Goal: Communication & Community: Participate in discussion

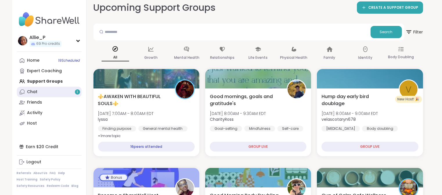
click at [38, 93] on link "Chat 1" at bounding box center [49, 92] width 65 height 10
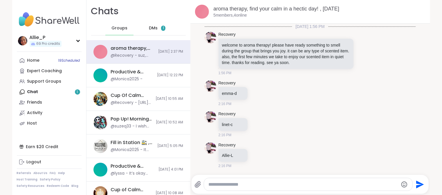
scroll to position [130, 0]
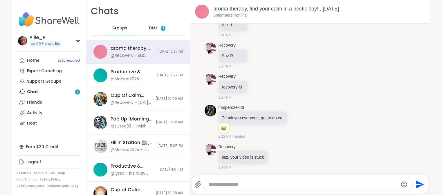
click at [158, 28] on div "DMs 1" at bounding box center [157, 28] width 28 height 14
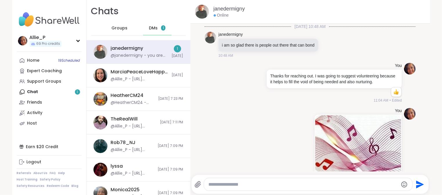
scroll to position [535, 0]
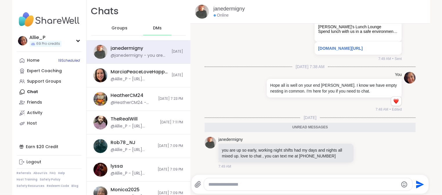
click at [227, 184] on textarea "Type your message" at bounding box center [304, 184] width 190 height 6
type textarea "**********"
click at [420, 184] on icon "Send" at bounding box center [421, 184] width 8 height 8
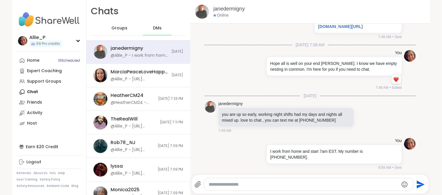
scroll to position [552, 0]
click at [160, 29] on span "DMs" at bounding box center [157, 28] width 9 height 6
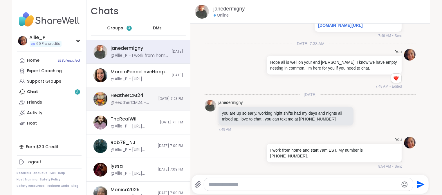
click at [138, 100] on div "@HeatherCM24 - That's at the same time when I'm eating dinner I wish I could go…" at bounding box center [133, 103] width 44 height 6
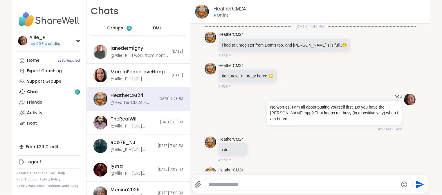
scroll to position [6743, 0]
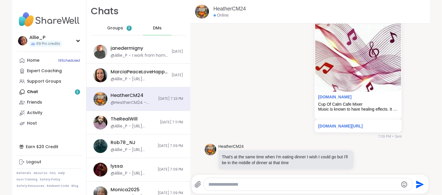
click at [244, 184] on textarea "Type your message" at bounding box center [304, 184] width 190 height 6
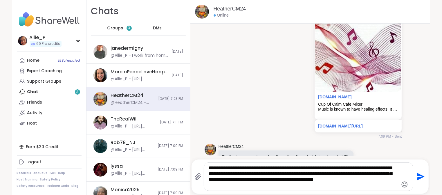
type textarea "**********"
click at [404, 184] on icon "Emoji picker" at bounding box center [405, 184] width 7 height 7
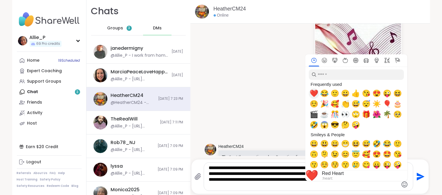
click at [313, 93] on span "❤️" at bounding box center [314, 93] width 9 height 8
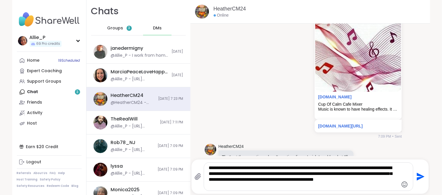
click at [419, 176] on icon "Send" at bounding box center [420, 176] width 9 height 9
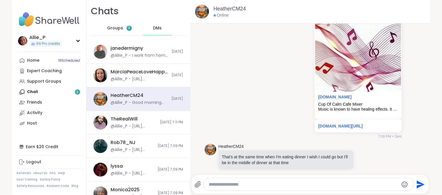
scroll to position [6803, 0]
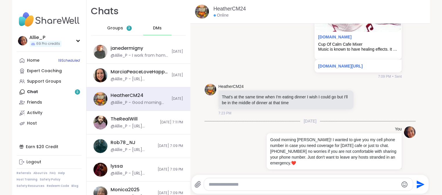
click at [48, 93] on div "Home 19 Scheduled Expert Coaching Support Groups Chat 3 Friends Activity Host" at bounding box center [49, 91] width 65 height 73
click at [115, 26] on span "Groups" at bounding box center [115, 28] width 16 height 6
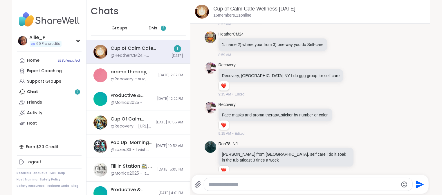
scroll to position [105, 0]
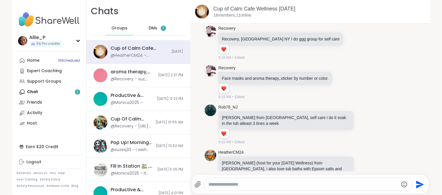
click at [157, 30] on div "DMs 2" at bounding box center [157, 28] width 28 height 14
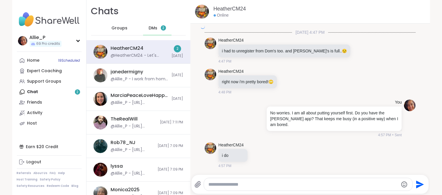
scroll to position [7313, 0]
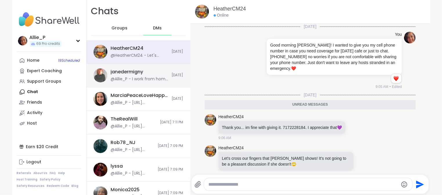
click at [157, 78] on div "@Allie_P - I work from home and start 7am EST. My number is 845-300-2779." at bounding box center [140, 79] width 58 height 6
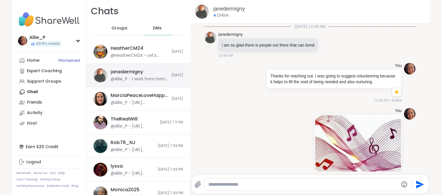
scroll to position [552, 0]
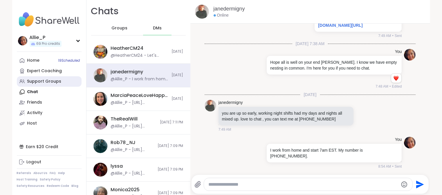
click at [38, 82] on div "Support Groups" at bounding box center [44, 81] width 34 height 6
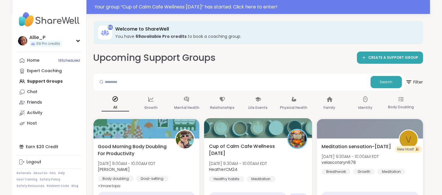
click at [250, 157] on div "Cup of Calm Cafe Wellness Wednesday Wed, Oct 15 | 9:30AM - 10:00AM EDT HeatherC…" at bounding box center [258, 165] width 99 height 47
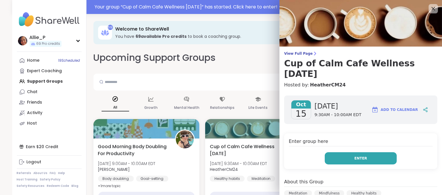
click at [364, 155] on span "Enter" at bounding box center [361, 157] width 13 height 5
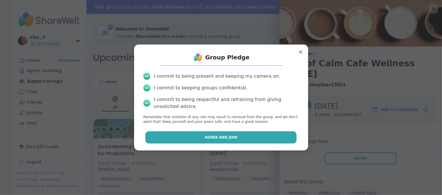
click at [215, 138] on span "Agree and Join" at bounding box center [221, 137] width 33 height 5
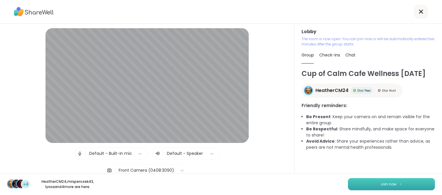
click at [375, 186] on button "Join now" at bounding box center [391, 184] width 87 height 12
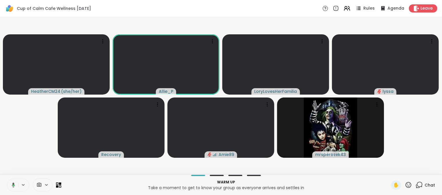
click at [97, 186] on p "Take a moment to get to know your group as everyone arrives and settles in" at bounding box center [226, 187] width 323 height 6
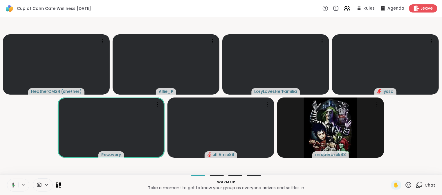
click at [427, 140] on video-player-container "HeatherCM24 ( she/her ) Allie_P LoryLovesHerFamilia lyssa Recovery Amie89 mrspe…" at bounding box center [221, 95] width 436 height 153
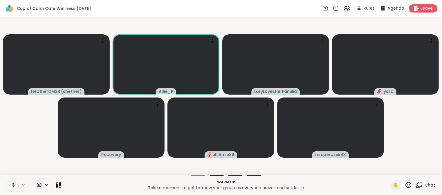
click at [286, 180] on p "Warm up" at bounding box center [226, 181] width 323 height 5
click at [422, 155] on video-player-container "HeatherCM24 ( she/her ) Allie_P LoryLovesHerFamilia lyssa Recovery Amie89 mrspe…" at bounding box center [221, 95] width 436 height 153
click at [280, 175] on div "Cup of Calm Cafe Wellness Wednesday Rules Agenda Leave HeatherCM24 ( she/her ) …" at bounding box center [221, 97] width 442 height 195
click at [431, 187] on span "Chat" at bounding box center [430, 185] width 10 height 6
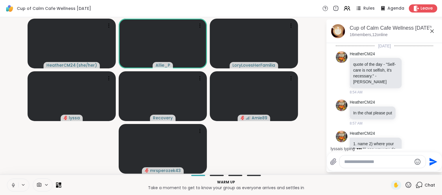
scroll to position [227, 0]
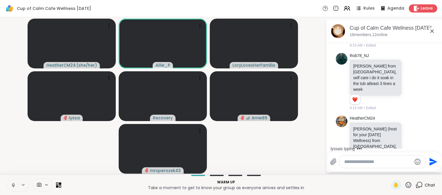
click at [372, 163] on textarea "Type your message" at bounding box center [379, 162] width 68 height 6
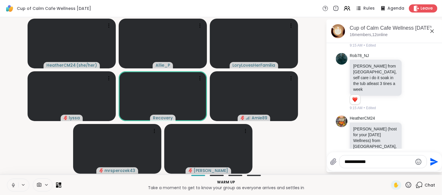
scroll to position [275, 0]
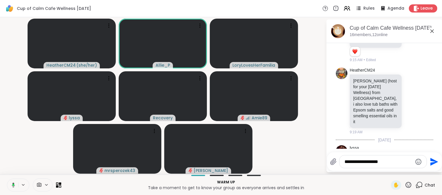
type textarea "**********"
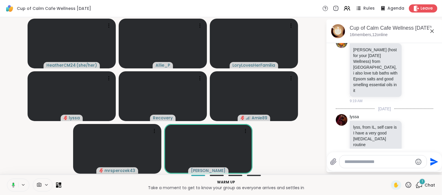
scroll to position [337, 0]
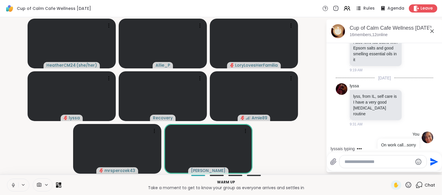
click at [16, 188] on button at bounding box center [12, 185] width 11 height 12
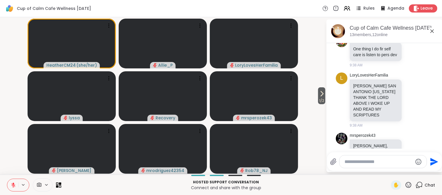
scroll to position [705, 0]
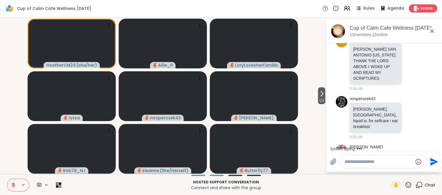
click at [14, 186] on icon at bounding box center [13, 184] width 5 height 5
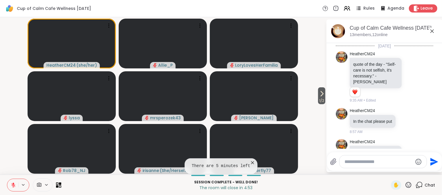
scroll to position [0, 0]
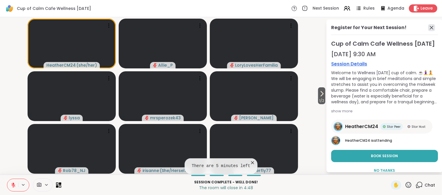
click at [433, 28] on icon at bounding box center [432, 27] width 7 height 7
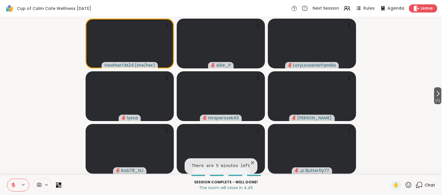
click at [427, 184] on span "Chat" at bounding box center [430, 185] width 10 height 6
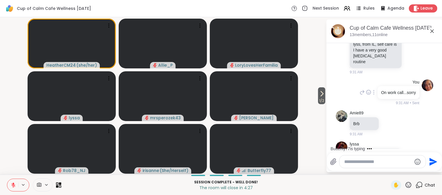
scroll to position [367, 0]
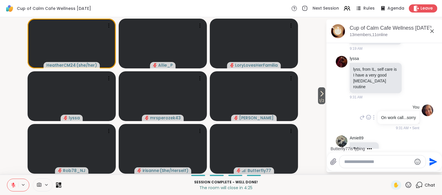
click at [364, 114] on icon at bounding box center [362, 117] width 5 height 7
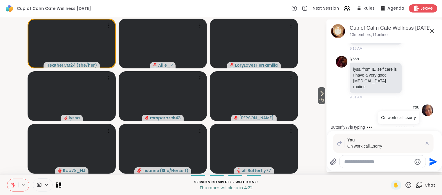
click at [380, 162] on textarea "Type your message" at bounding box center [379, 162] width 68 height 6
type textarea "**********"
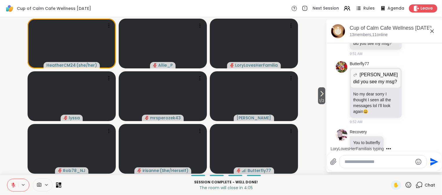
scroll to position [1125, 0]
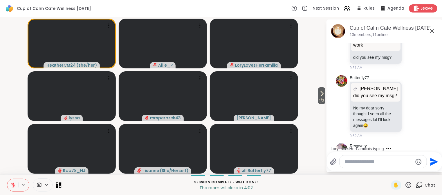
click at [60, 185] on icon at bounding box center [59, 185] width 6 height 6
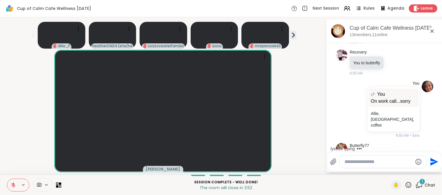
scroll to position [1255, 0]
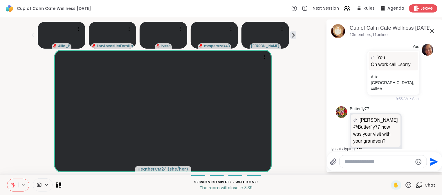
click at [412, 155] on icon at bounding box center [412, 155] width 2 height 1
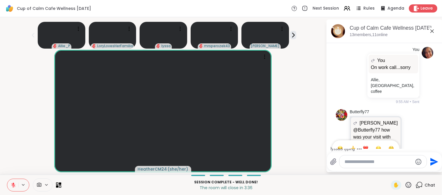
click at [366, 146] on div "Select Reaction: Heart" at bounding box center [365, 148] width 5 height 5
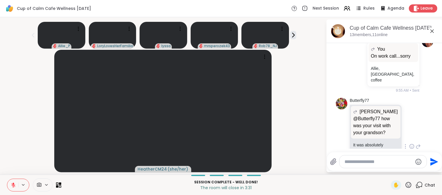
scroll to position [1323, 0]
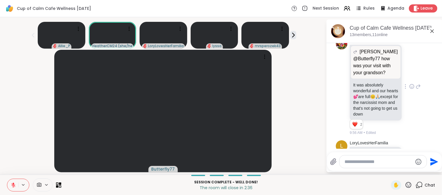
click at [13, 182] on icon at bounding box center [13, 183] width 2 height 2
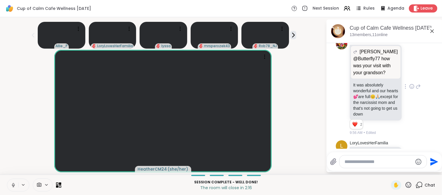
click at [13, 186] on icon at bounding box center [13, 184] width 5 height 5
click at [16, 186] on button at bounding box center [12, 185] width 11 height 12
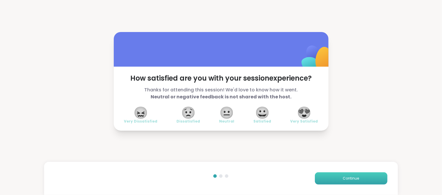
click at [352, 180] on span "Continue" at bounding box center [351, 177] width 16 height 5
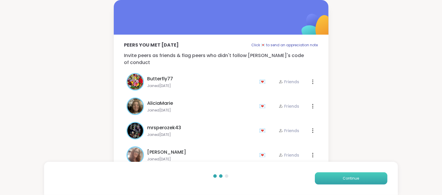
click at [352, 179] on span "Continue" at bounding box center [351, 177] width 16 height 5
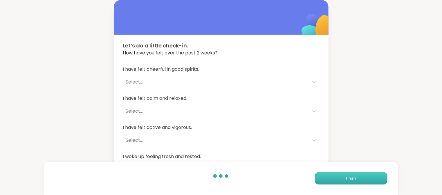
click at [352, 179] on span "Finish" at bounding box center [351, 177] width 10 height 5
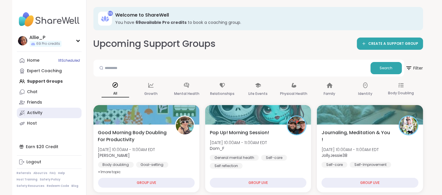
click at [38, 112] on div "Activity" at bounding box center [34, 113] width 15 height 6
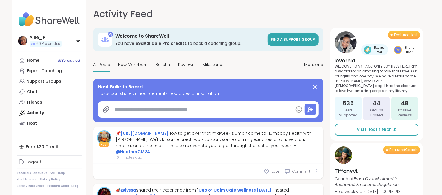
type textarea "*"
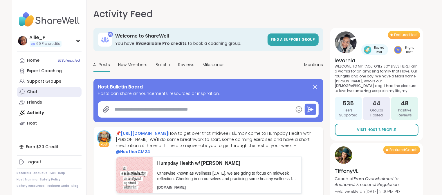
click at [40, 92] on link "Chat" at bounding box center [49, 92] width 65 height 10
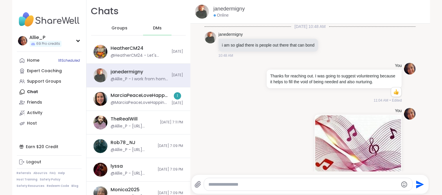
scroll to position [552, 0]
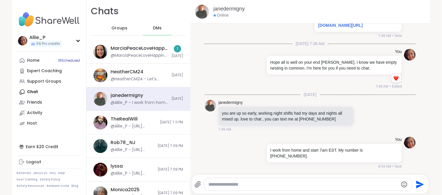
click at [114, 30] on span "Groups" at bounding box center [120, 28] width 16 height 6
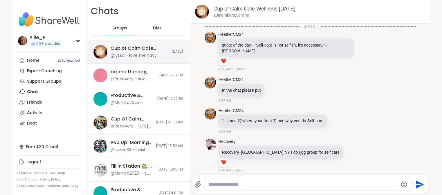
scroll to position [980, 0]
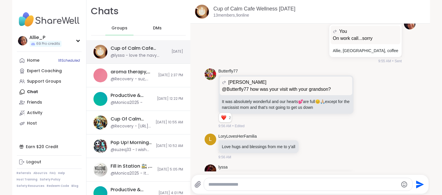
click at [126, 53] on div "@lyssa - love the navy sweatshirt heather thank you for the calming session and…" at bounding box center [140, 56] width 58 height 6
click at [162, 24] on div "DMs" at bounding box center [157, 28] width 28 height 14
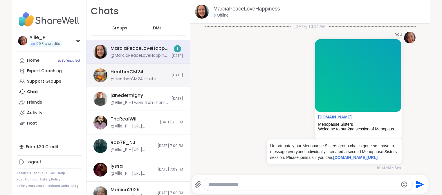
scroll to position [2213, 0]
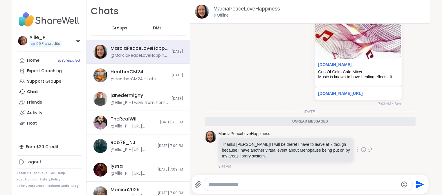
click at [365, 150] on icon at bounding box center [363, 149] width 5 height 6
click at [318, 140] on div "Select Reaction: Heart" at bounding box center [317, 139] width 5 height 5
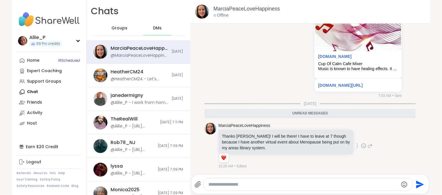
click at [121, 28] on span "Groups" at bounding box center [120, 28] width 16 height 6
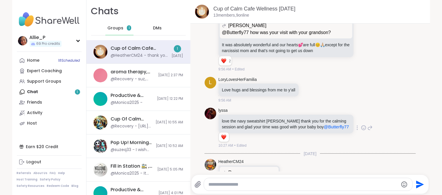
scroll to position [1153, 0]
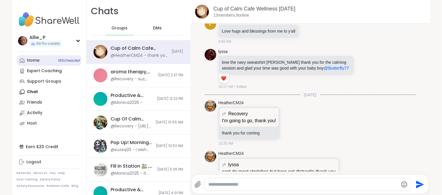
click at [33, 59] on div "Home 18 Scheduled" at bounding box center [33, 61] width 12 height 6
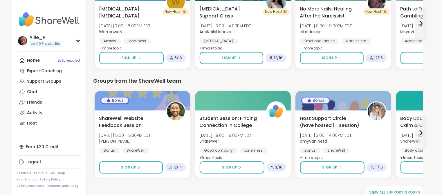
scroll to position [782, 0]
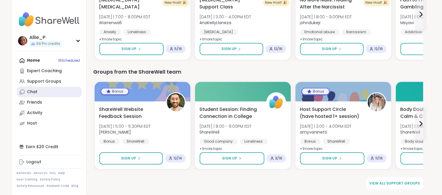
click at [32, 88] on link "Chat" at bounding box center [49, 92] width 65 height 10
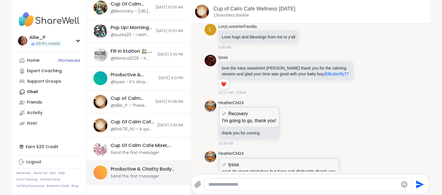
scroll to position [118, 0]
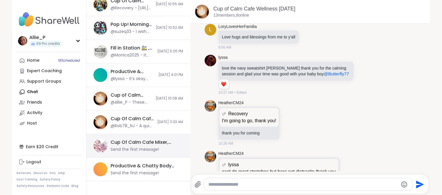
click at [140, 148] on div "Send the first message!" at bounding box center [135, 149] width 49 height 6
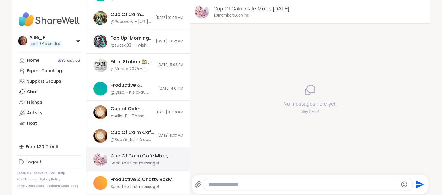
scroll to position [103, 0]
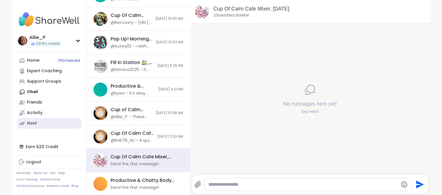
click at [31, 123] on div "Host" at bounding box center [32, 123] width 10 height 6
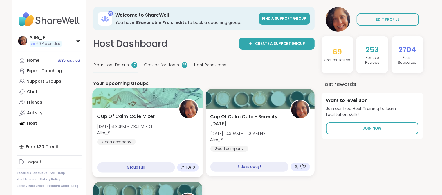
click at [119, 125] on span "Wed, Oct 15 | 6:30PM - 7:30PM EDT" at bounding box center [125, 126] width 56 height 6
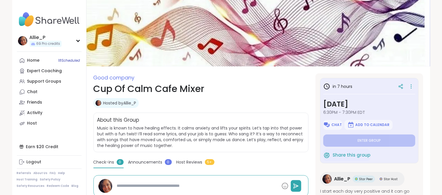
scroll to position [10, 0]
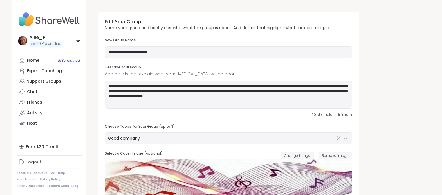
type input "**********"
type textarea "**********"
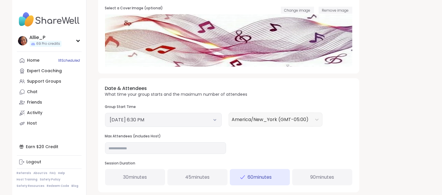
scroll to position [151, 0]
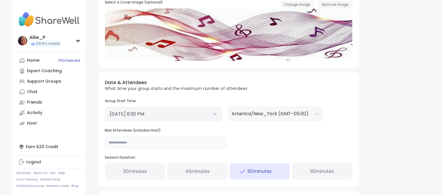
click at [130, 144] on input "**" at bounding box center [165, 142] width 121 height 12
type input "**"
click at [395, 147] on div "**********" at bounding box center [259, 39] width 330 height 366
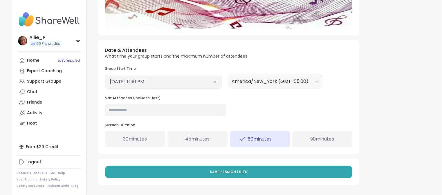
scroll to position [184, 0]
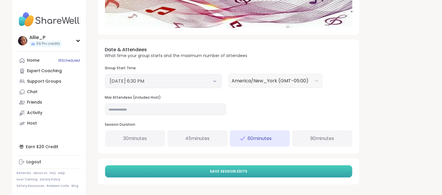
click at [230, 171] on span "Save Session Edits" at bounding box center [228, 171] width 37 height 5
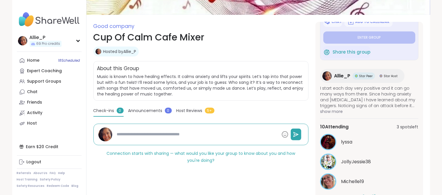
scroll to position [90, 0]
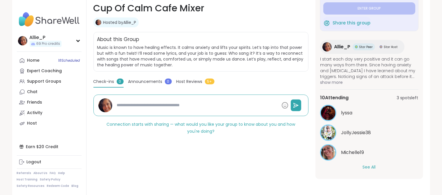
click at [378, 166] on div "See All" at bounding box center [369, 167] width 98 height 6
click at [373, 167] on button "See All" at bounding box center [369, 167] width 13 height 6
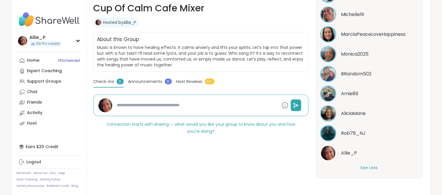
scroll to position [190, 0]
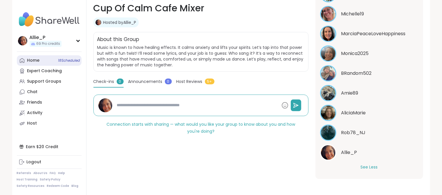
click at [35, 58] on div "Home 18 Scheduled" at bounding box center [33, 61] width 12 height 6
type textarea "*"
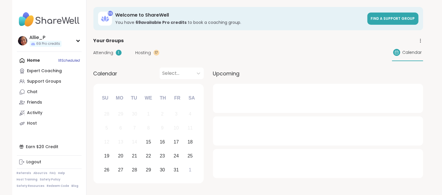
click at [109, 53] on span "Attending" at bounding box center [104, 53] width 20 height 6
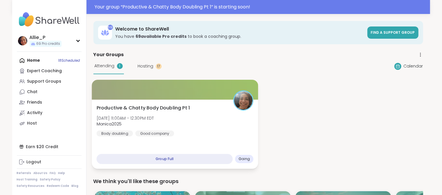
click at [144, 110] on span "Productive & Chatty Body Doubling Pt 1" at bounding box center [142, 107] width 93 height 7
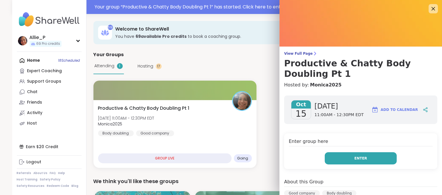
click at [357, 162] on button "Enter" at bounding box center [361, 158] width 72 height 12
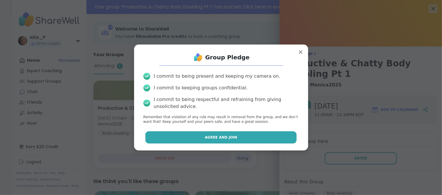
click at [258, 139] on button "Agree and Join" at bounding box center [221, 137] width 151 height 12
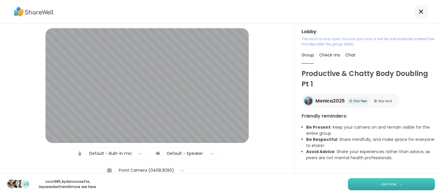
click at [390, 186] on span "Join now" at bounding box center [389, 183] width 16 height 5
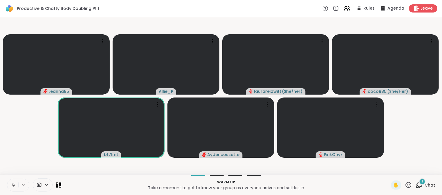
click at [14, 185] on icon at bounding box center [13, 185] width 3 height 2
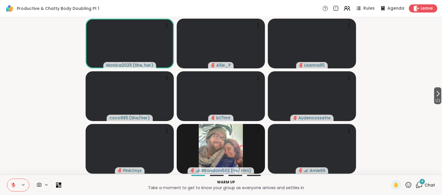
click at [14, 184] on icon at bounding box center [13, 183] width 2 height 2
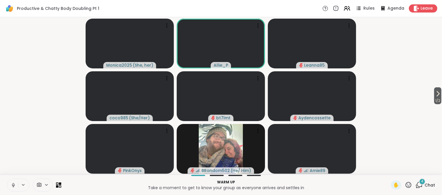
click at [426, 186] on span "Chat" at bounding box center [430, 185] width 10 height 6
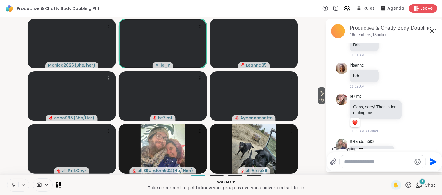
scroll to position [219, 0]
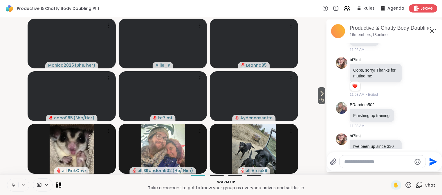
click at [12, 184] on icon at bounding box center [13, 184] width 5 height 5
click at [57, 186] on icon at bounding box center [57, 186] width 3 height 3
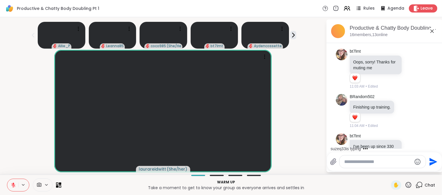
scroll to position [244, 0]
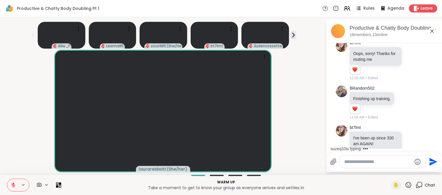
click at [356, 160] on textarea "Type your message" at bounding box center [379, 162] width 68 height 6
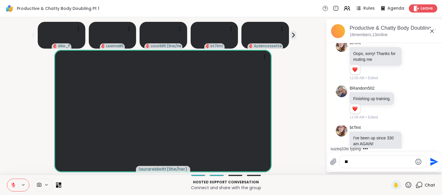
type textarea "*"
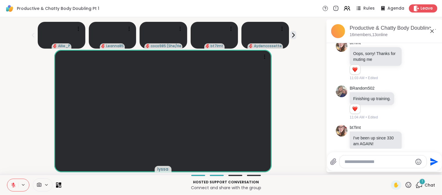
scroll to position [309, 0]
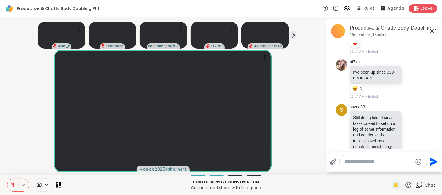
click at [14, 186] on icon at bounding box center [13, 184] width 5 height 5
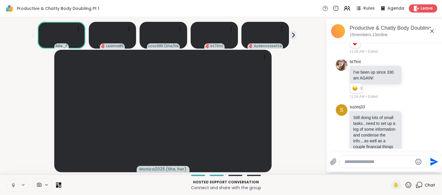
click at [14, 186] on icon at bounding box center [13, 184] width 5 height 5
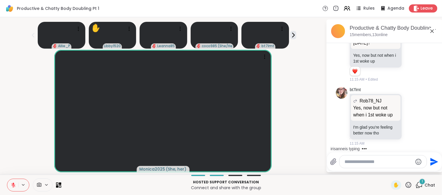
scroll to position [741, 0]
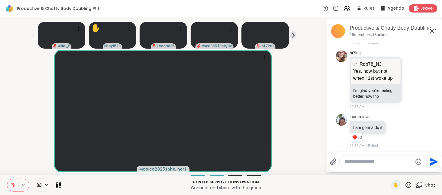
click at [381, 162] on textarea "Type your message" at bounding box center [379, 162] width 68 height 6
click at [378, 162] on textarea "**********" at bounding box center [379, 162] width 68 height 6
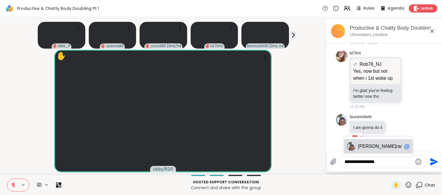
click at [397, 147] on span "rareidwitt" at bounding box center [406, 146] width 19 height 6
type textarea "**********"
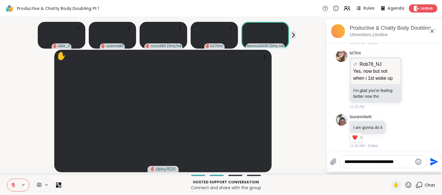
click at [432, 163] on icon "Send" at bounding box center [435, 161] width 8 height 8
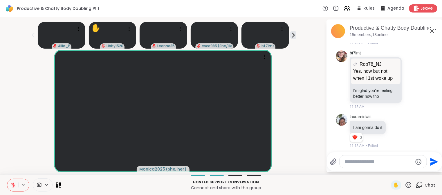
scroll to position [777, 0]
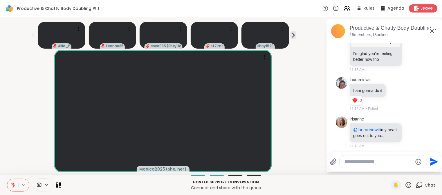
click at [15, 185] on icon at bounding box center [13, 184] width 5 height 5
click at [398, 187] on span "✋" at bounding box center [397, 184] width 6 height 7
click at [13, 187] on icon at bounding box center [13, 184] width 5 height 5
click at [13, 187] on icon at bounding box center [13, 185] width 4 height 4
click at [13, 187] on icon at bounding box center [13, 184] width 5 height 5
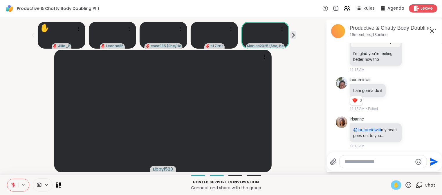
click at [13, 187] on icon at bounding box center [13, 185] width 4 height 4
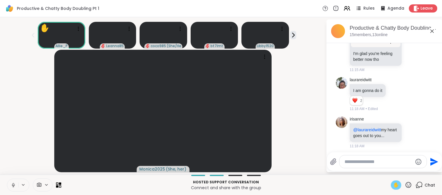
click at [398, 185] on span "✋" at bounding box center [397, 184] width 6 height 7
click at [14, 184] on icon at bounding box center [13, 184] width 5 height 5
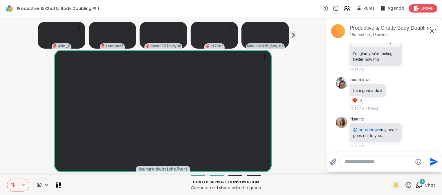
scroll to position [814, 0]
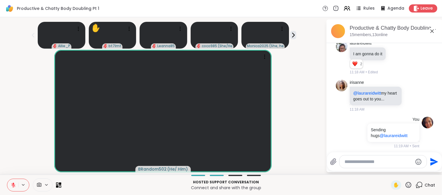
click at [409, 184] on icon at bounding box center [408, 184] width 7 height 7
click at [392, 169] on span "❤️" at bounding box center [392, 169] width 6 height 7
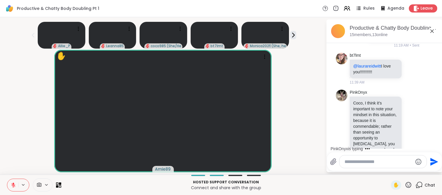
click at [379, 162] on textarea "Type your message" at bounding box center [379, 162] width 68 height 6
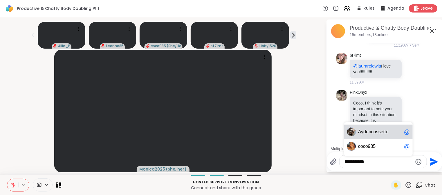
click at [368, 147] on span "co" at bounding box center [365, 146] width 5 height 6
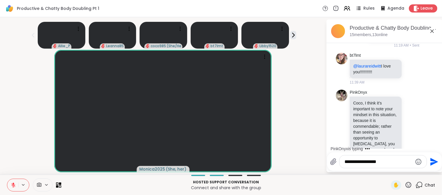
click at [389, 162] on textarea "**********" at bounding box center [379, 162] width 68 height 6
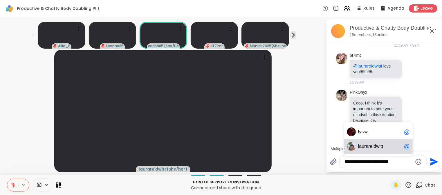
click at [368, 147] on span "urareidwitt" at bounding box center [373, 146] width 22 height 6
type textarea "**********"
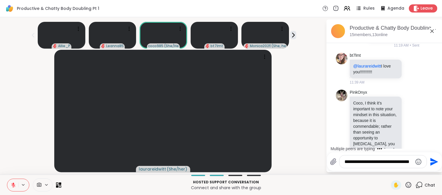
scroll to position [923, 0]
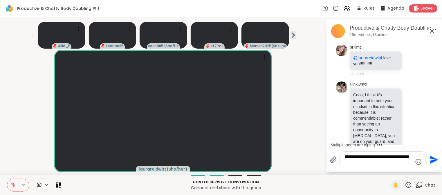
click at [432, 158] on icon "Send" at bounding box center [435, 160] width 8 height 8
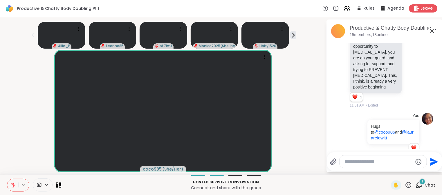
scroll to position [1125, 0]
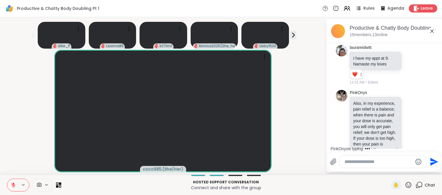
click at [411, 185] on icon at bounding box center [408, 184] width 7 height 7
click at [393, 169] on span "❤️" at bounding box center [392, 169] width 6 height 7
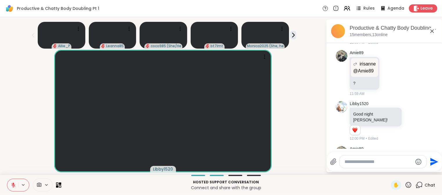
scroll to position [2177, 0]
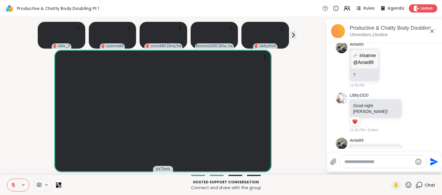
click at [359, 162] on textarea "Type your message" at bounding box center [379, 162] width 68 height 6
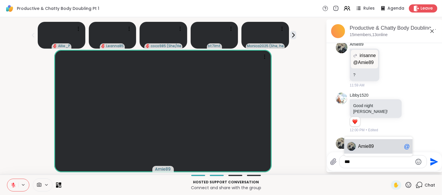
click at [374, 146] on span "ie89" at bounding box center [370, 146] width 9 height 6
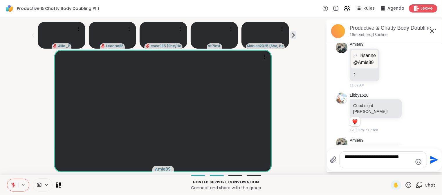
type textarea "**********"
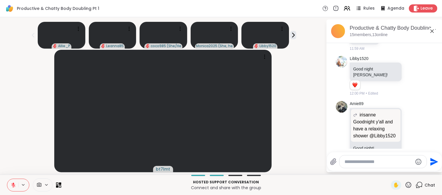
click at [17, 184] on button at bounding box center [12, 185] width 11 height 12
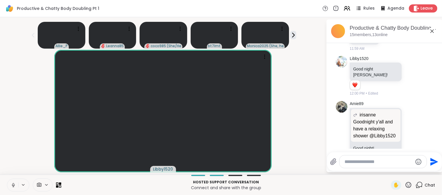
click at [13, 185] on icon at bounding box center [13, 184] width 5 height 5
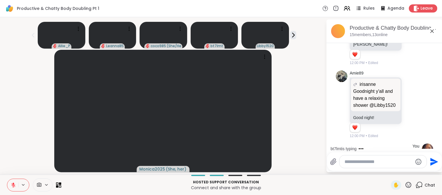
scroll to position [2286, 0]
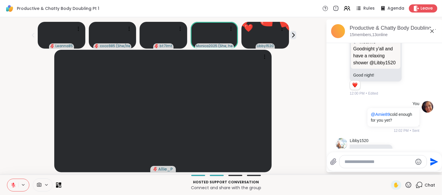
click at [15, 185] on icon at bounding box center [13, 184] width 5 height 5
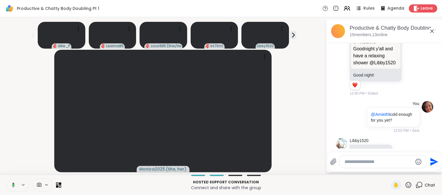
click at [14, 185] on icon at bounding box center [12, 184] width 5 height 5
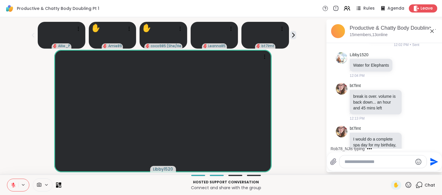
scroll to position [2442, 0]
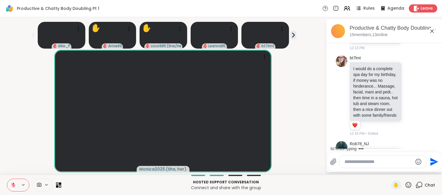
click at [14, 185] on icon at bounding box center [13, 184] width 5 height 5
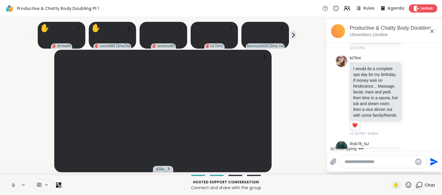
click at [14, 185] on icon at bounding box center [13, 185] width 3 height 2
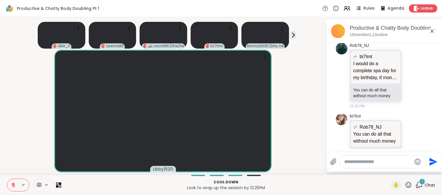
scroll to position [2577, 0]
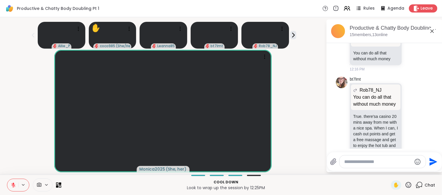
click at [15, 186] on icon at bounding box center [13, 184] width 5 height 5
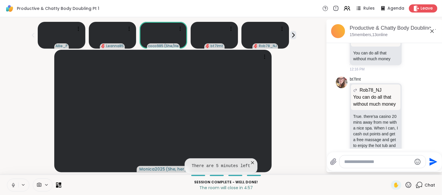
click at [412, 191] on icon at bounding box center [412, 191] width 2 height 1
click at [367, 179] on div "Select Reaction: Heart" at bounding box center [365, 181] width 5 height 5
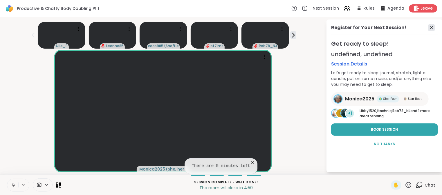
click at [433, 26] on icon at bounding box center [432, 27] width 7 height 7
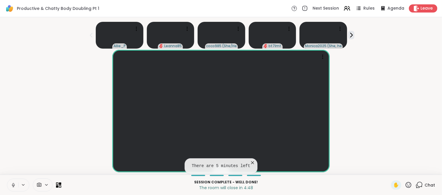
click at [253, 161] on icon at bounding box center [253, 163] width 6 height 6
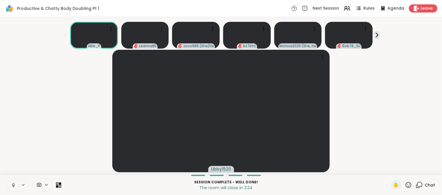
click at [15, 185] on icon at bounding box center [13, 184] width 5 height 5
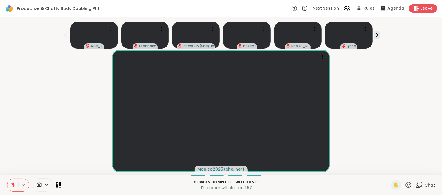
click at [16, 185] on icon at bounding box center [13, 184] width 5 height 5
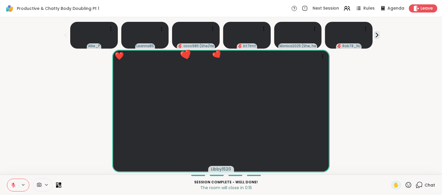
click at [16, 185] on icon at bounding box center [13, 184] width 5 height 5
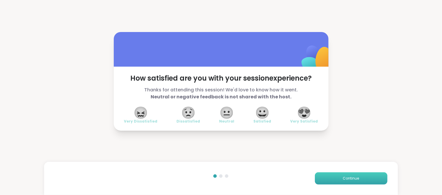
click at [352, 179] on span "Continue" at bounding box center [351, 177] width 16 height 5
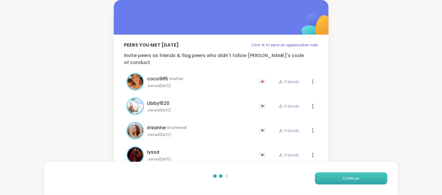
click at [352, 179] on span "Continue" at bounding box center [351, 177] width 16 height 5
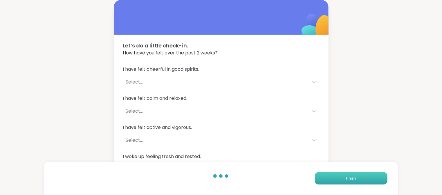
click at [352, 179] on span "Finish" at bounding box center [351, 177] width 10 height 5
